Goal: Contribute content: Add original content to the website for others to see

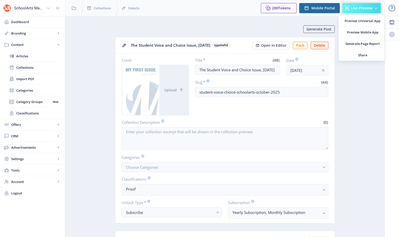
click at [354, 8] on span "Live Preview" at bounding box center [361, 8] width 21 height 4
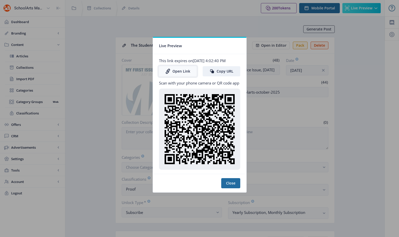
click at [187, 72] on link "Open Link" at bounding box center [178, 71] width 38 height 10
click at [192, 27] on div at bounding box center [199, 118] width 399 height 237
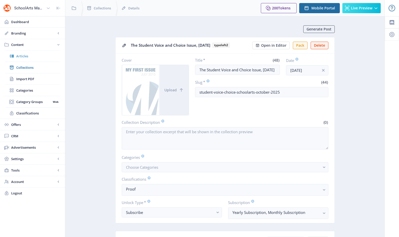
click at [32, 57] on span "Articles" at bounding box center [38, 56] width 44 height 5
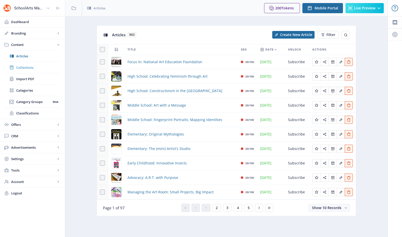
click at [30, 69] on span "Collections" at bounding box center [38, 67] width 44 height 5
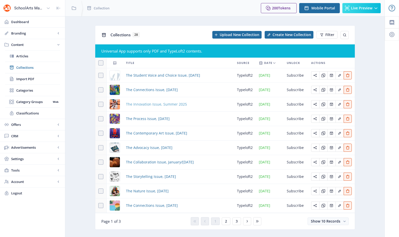
click at [153, 104] on span "The Innovation Issue, Summer 2025" at bounding box center [156, 104] width 61 height 6
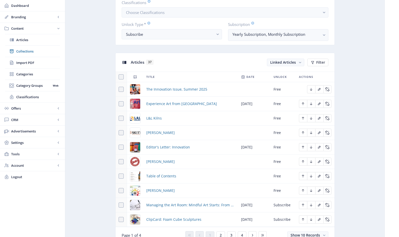
scroll to position [256, 0]
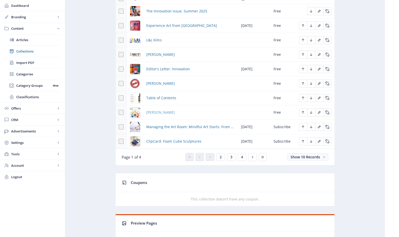
click at [163, 112] on span "[PERSON_NAME]" at bounding box center [160, 112] width 28 height 6
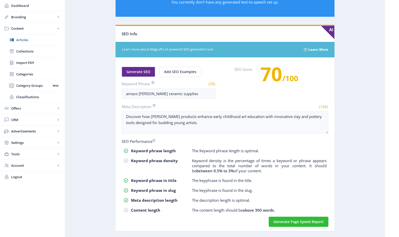
scroll to position [131, 0]
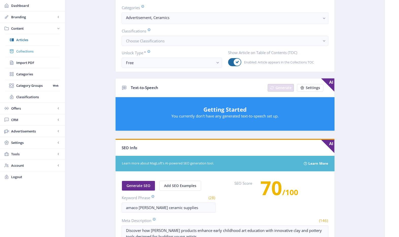
click at [25, 50] on span "Collections" at bounding box center [38, 51] width 44 height 5
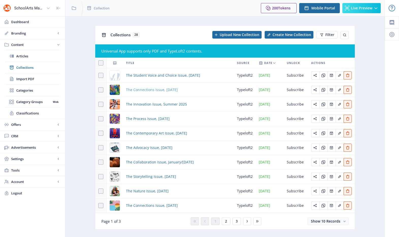
click at [140, 89] on span "The Connections Issue, [DATE]" at bounding box center [152, 90] width 52 height 6
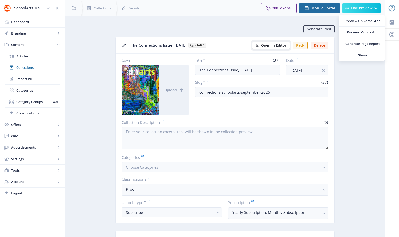
click at [265, 48] on button "Open in Editor" at bounding box center [271, 46] width 38 height 8
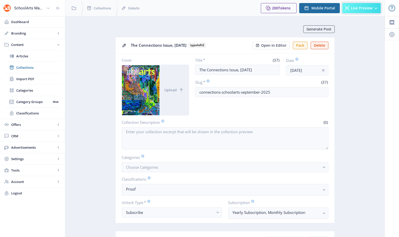
click at [350, 10] on button "Live Preview" at bounding box center [361, 8] width 38 height 10
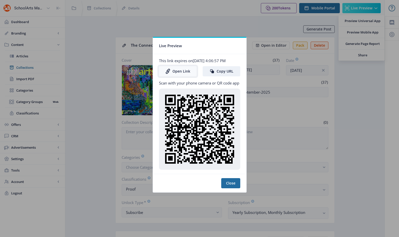
click at [184, 71] on link "Open Link" at bounding box center [178, 71] width 38 height 10
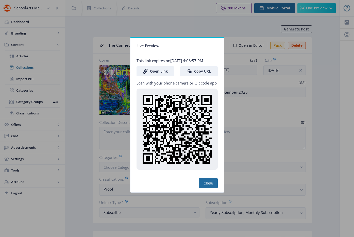
click at [191, 32] on div at bounding box center [177, 118] width 354 height 237
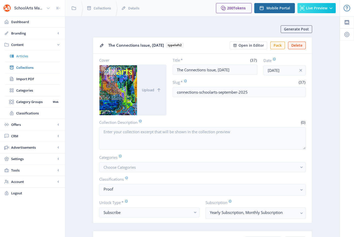
click at [27, 55] on span "Articles" at bounding box center [38, 56] width 44 height 5
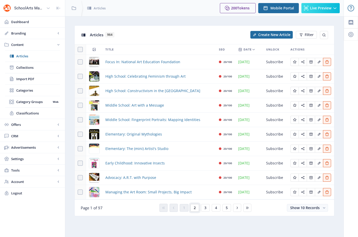
click at [194, 209] on span "2" at bounding box center [195, 208] width 2 height 4
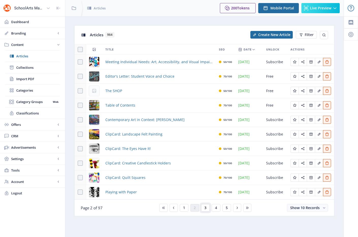
click at [203, 208] on button "3" at bounding box center [205, 208] width 9 height 8
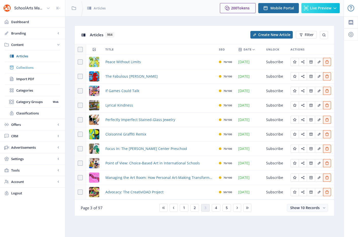
click at [28, 69] on span "Collections" at bounding box center [38, 67] width 44 height 5
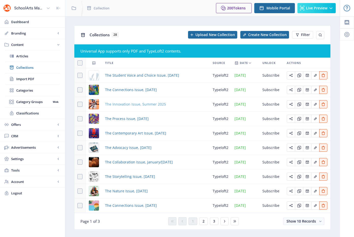
click at [144, 105] on span "The Innovation Issue, Summer 2025" at bounding box center [135, 104] width 61 height 6
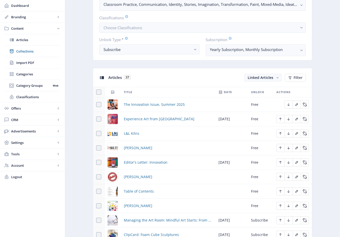
scroll to position [241, 0]
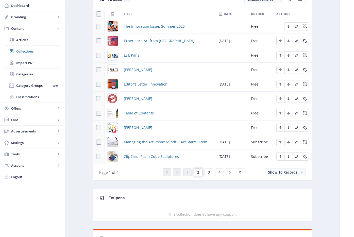
click at [201, 173] on button "2" at bounding box center [198, 173] width 9 height 8
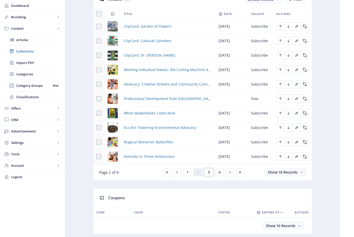
click at [206, 173] on button "3" at bounding box center [209, 173] width 9 height 8
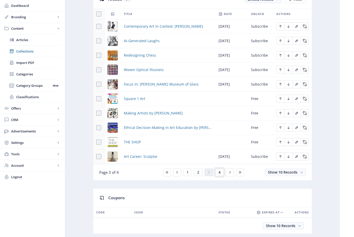
click at [221, 172] on button "4" at bounding box center [219, 173] width 9 height 8
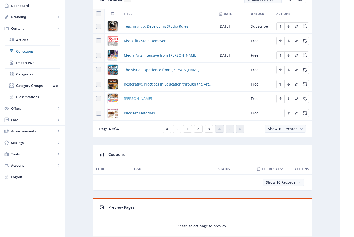
click at [144, 99] on span "[PERSON_NAME]" at bounding box center [138, 99] width 28 height 6
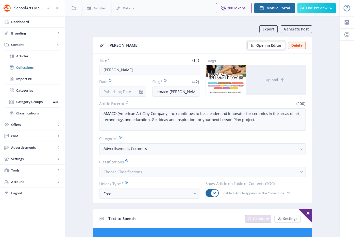
click at [270, 43] on span "Open in Editor" at bounding box center [268, 45] width 25 height 4
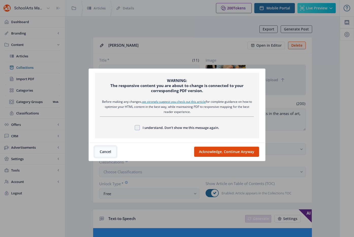
click at [105, 151] on button "Cancel" at bounding box center [105, 152] width 21 height 10
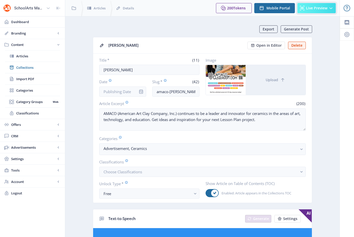
click at [310, 7] on span "Live Preview" at bounding box center [316, 8] width 21 height 4
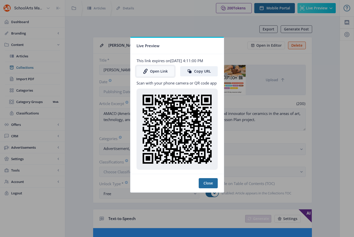
click at [151, 69] on link "Open Link" at bounding box center [156, 71] width 38 height 10
click at [165, 32] on div at bounding box center [177, 118] width 354 height 237
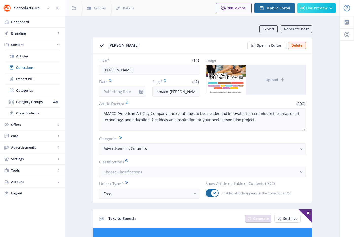
click at [21, 44] on span "Content" at bounding box center [33, 44] width 45 height 5
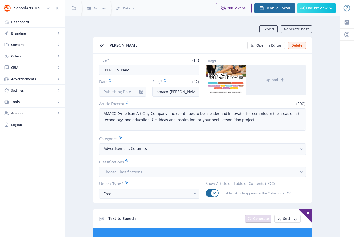
click at [21, 44] on span "Content" at bounding box center [33, 44] width 45 height 5
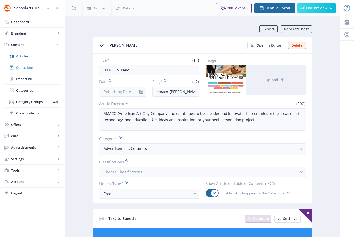
click at [25, 67] on span "Collections" at bounding box center [38, 67] width 44 height 5
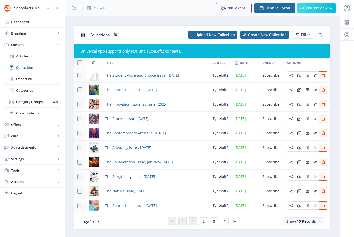
click at [115, 89] on span "The Connections Issue, [DATE]" at bounding box center [131, 90] width 52 height 6
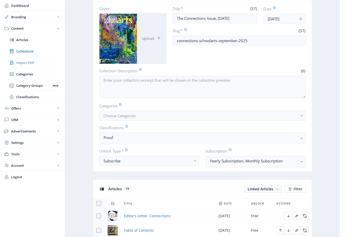
scroll to position [48, 0]
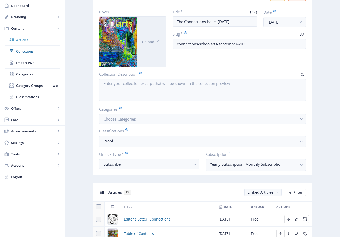
click at [21, 42] on link "Articles" at bounding box center [32, 39] width 55 height 11
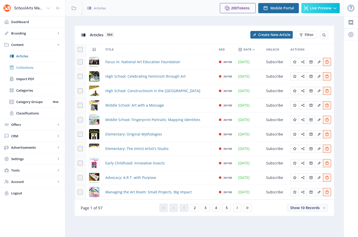
click at [41, 65] on span "Collections" at bounding box center [38, 67] width 44 height 5
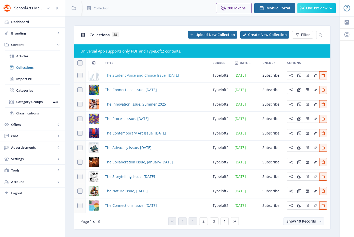
click at [129, 74] on span "The Student Voice and Choice Issue, [DATE]" at bounding box center [142, 75] width 74 height 6
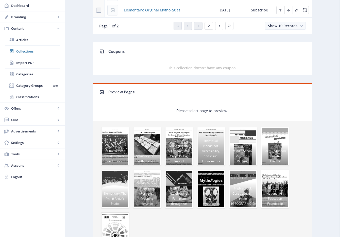
scroll to position [247, 0]
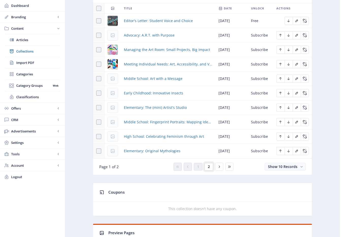
click at [210, 164] on button "2" at bounding box center [209, 167] width 9 height 8
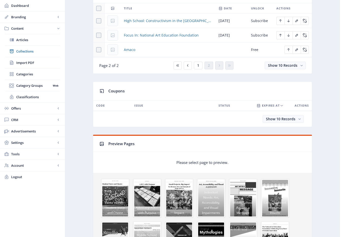
scroll to position [162, 0]
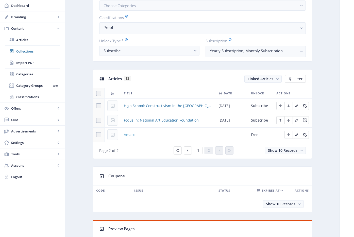
click at [132, 135] on span "Amaco" at bounding box center [129, 135] width 11 height 6
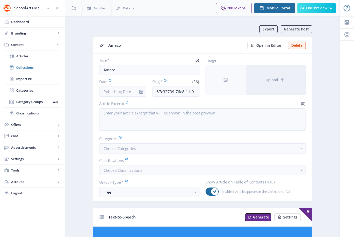
click at [142, 91] on icon "info" at bounding box center [141, 92] width 4 height 4
click at [139, 92] on icon "info" at bounding box center [141, 91] width 5 height 5
click at [126, 93] on input "Date" at bounding box center [122, 92] width 47 height 10
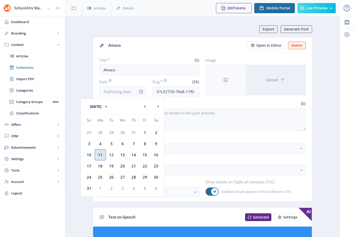
click at [101, 156] on div "11" at bounding box center [100, 154] width 11 height 11
type input "[DATE]"
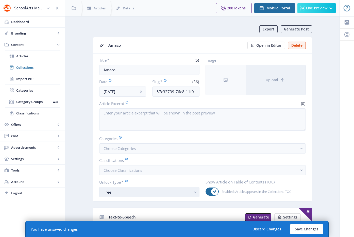
click at [125, 191] on div "Free" at bounding box center [148, 192] width 88 height 6
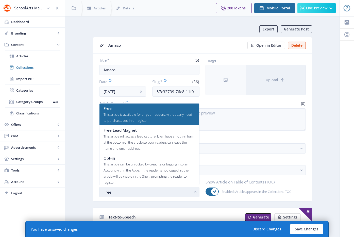
click at [111, 194] on div "Free" at bounding box center [148, 192] width 88 height 6
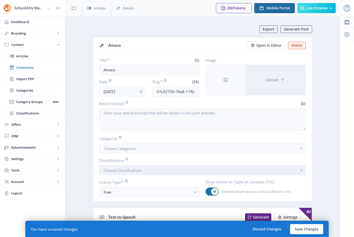
click at [116, 173] on span "Choose Classifications" at bounding box center [123, 170] width 39 height 5
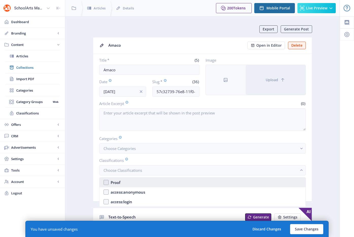
click at [118, 184] on div "Proof" at bounding box center [116, 182] width 10 height 6
checkbox input "true"
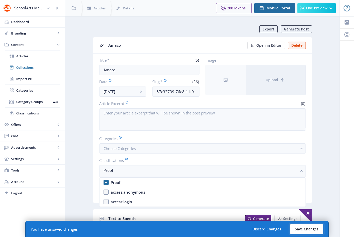
click at [313, 226] on button "Save Changes" at bounding box center [306, 229] width 33 height 10
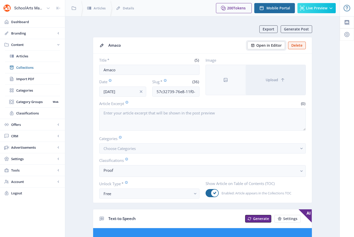
click at [277, 44] on span "Open in Editor" at bounding box center [268, 45] width 25 height 4
click at [274, 45] on span "Open in Editor" at bounding box center [268, 45] width 25 height 4
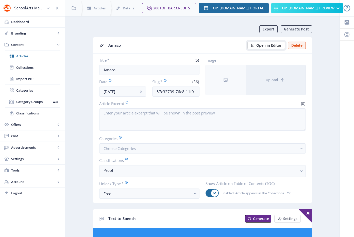
click at [260, 47] on span "Open in Editor" at bounding box center [268, 45] width 25 height 4
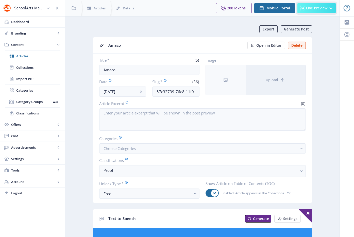
click at [311, 7] on span "Live Preview" at bounding box center [316, 8] width 21 height 4
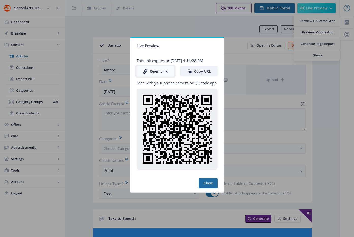
click at [146, 70] on icon at bounding box center [145, 71] width 5 height 5
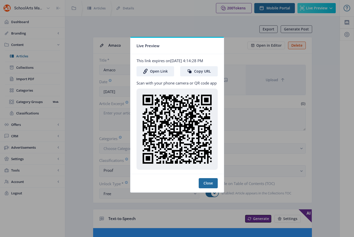
click at [158, 26] on div at bounding box center [177, 118] width 354 height 237
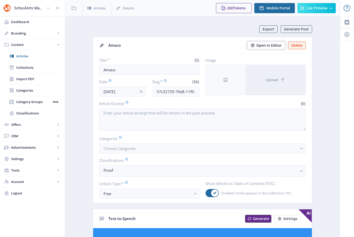
click at [266, 43] on span "Open in Editor" at bounding box center [268, 45] width 25 height 4
click at [28, 64] on link "Collections" at bounding box center [32, 67] width 55 height 11
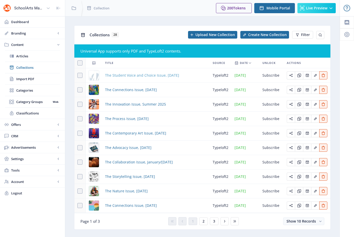
click at [164, 72] on span "The Student Voice and Choice Issue, [DATE]" at bounding box center [142, 75] width 74 height 6
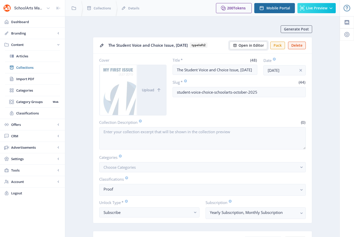
click at [254, 46] on span "Open in Editor" at bounding box center [251, 45] width 25 height 4
